Goal: Find specific page/section: Find specific page/section

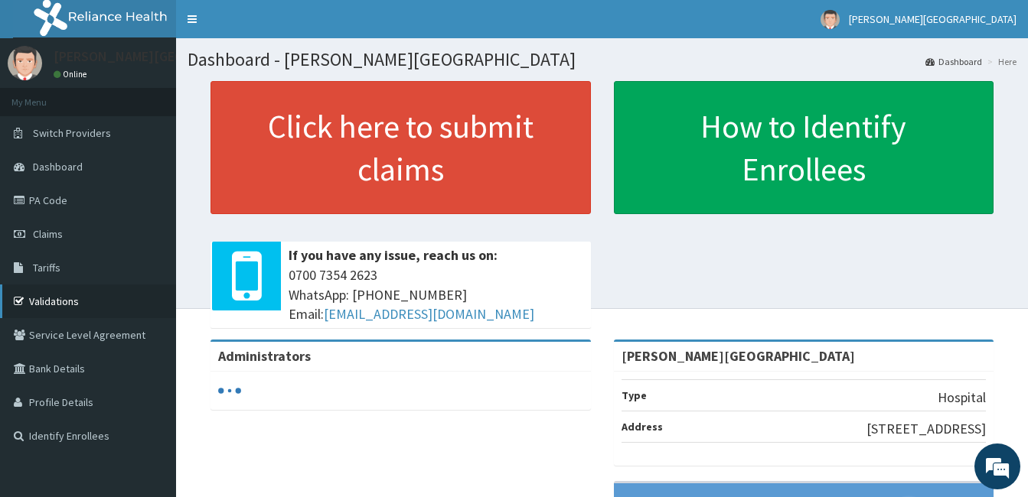
click at [22, 299] on icon at bounding box center [21, 301] width 15 height 11
click at [46, 300] on link "Validations" at bounding box center [88, 302] width 176 height 34
click at [53, 307] on link "Validations" at bounding box center [88, 302] width 176 height 34
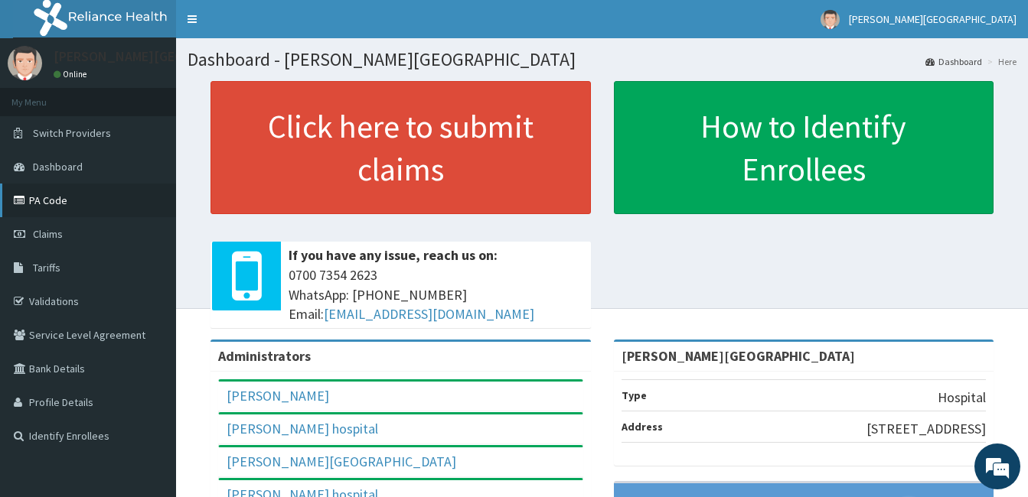
click at [63, 203] on link "PA Code" at bounding box center [88, 201] width 176 height 34
click at [58, 301] on link "Validations" at bounding box center [88, 302] width 176 height 34
click at [43, 207] on link "PA Code" at bounding box center [88, 201] width 176 height 34
